Goal: Find specific page/section: Find specific page/section

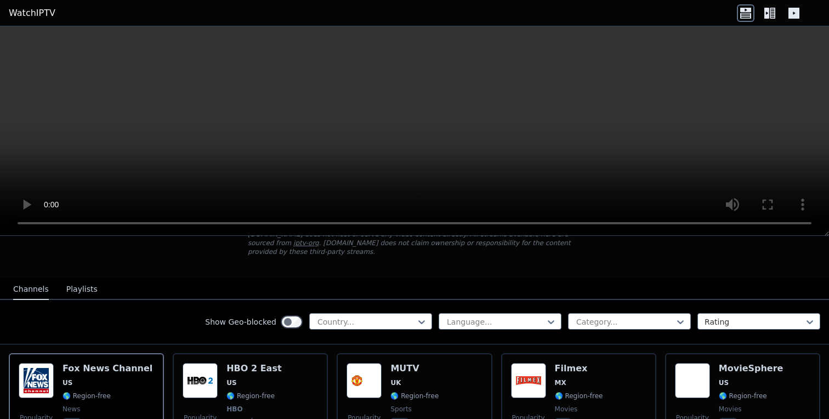
scroll to position [80, 0]
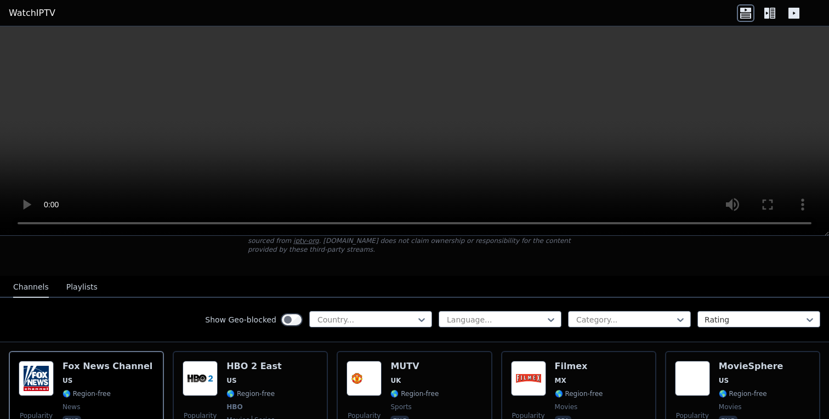
click at [376, 307] on div "Show Geo-blocked Country... Language... Category... Rating" at bounding box center [414, 320] width 829 height 44
click at [376, 322] on div at bounding box center [366, 319] width 100 height 11
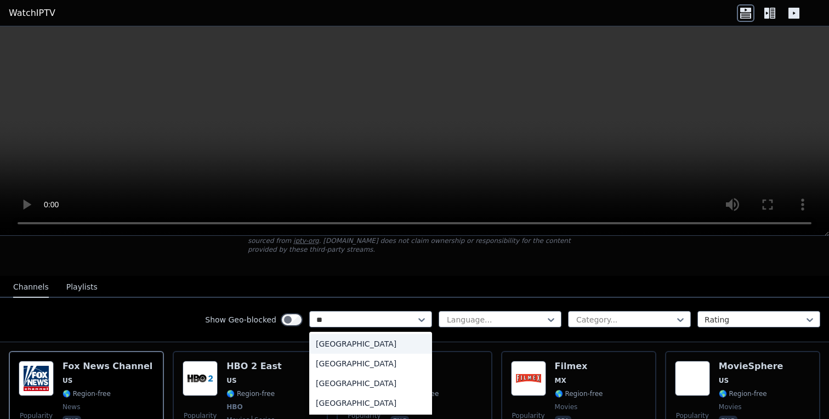
type input "*"
type input "****"
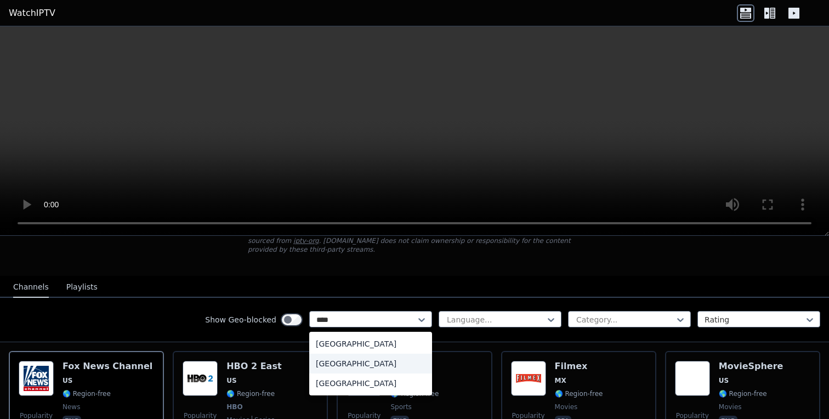
click at [378, 363] on div "[GEOGRAPHIC_DATA]" at bounding box center [370, 364] width 123 height 20
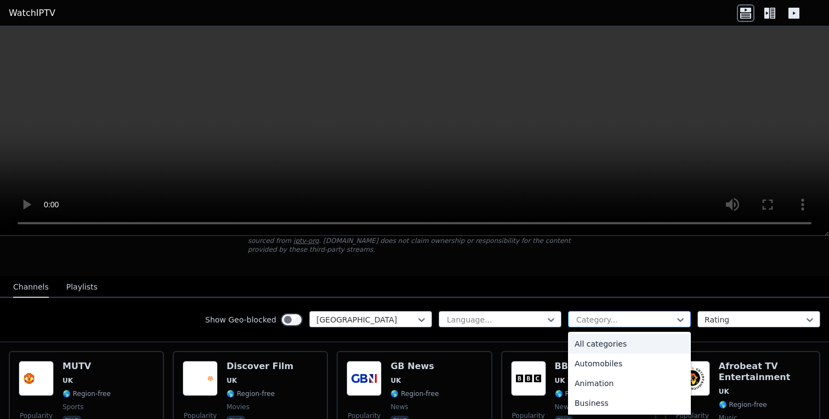
click at [655, 320] on div at bounding box center [625, 319] width 100 height 11
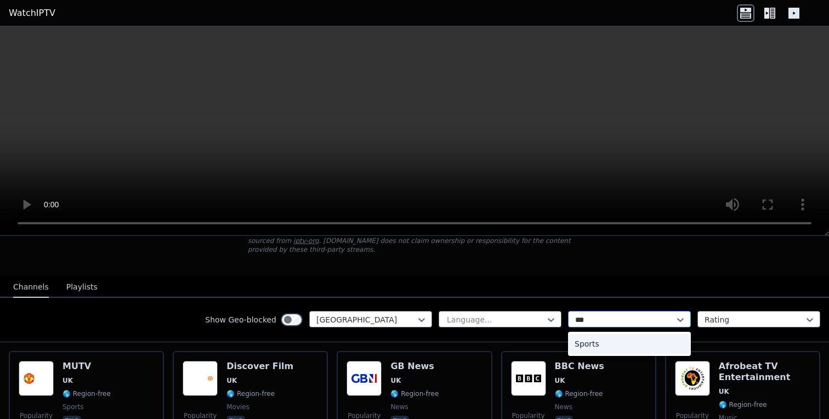
type input "****"
click at [647, 343] on div "Sports" at bounding box center [629, 344] width 123 height 20
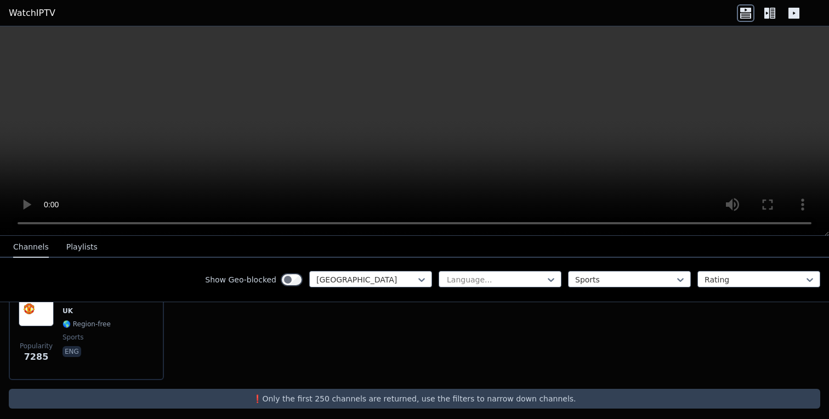
scroll to position [100, 0]
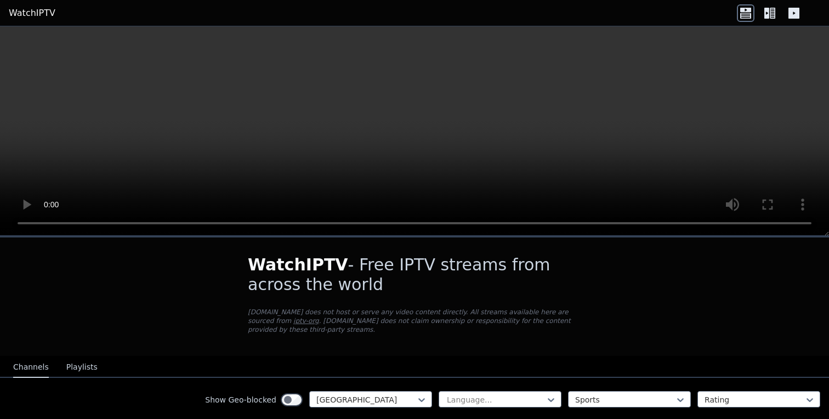
click at [87, 363] on button "Playlists" at bounding box center [81, 367] width 31 height 21
